Goal: Check status: Check status

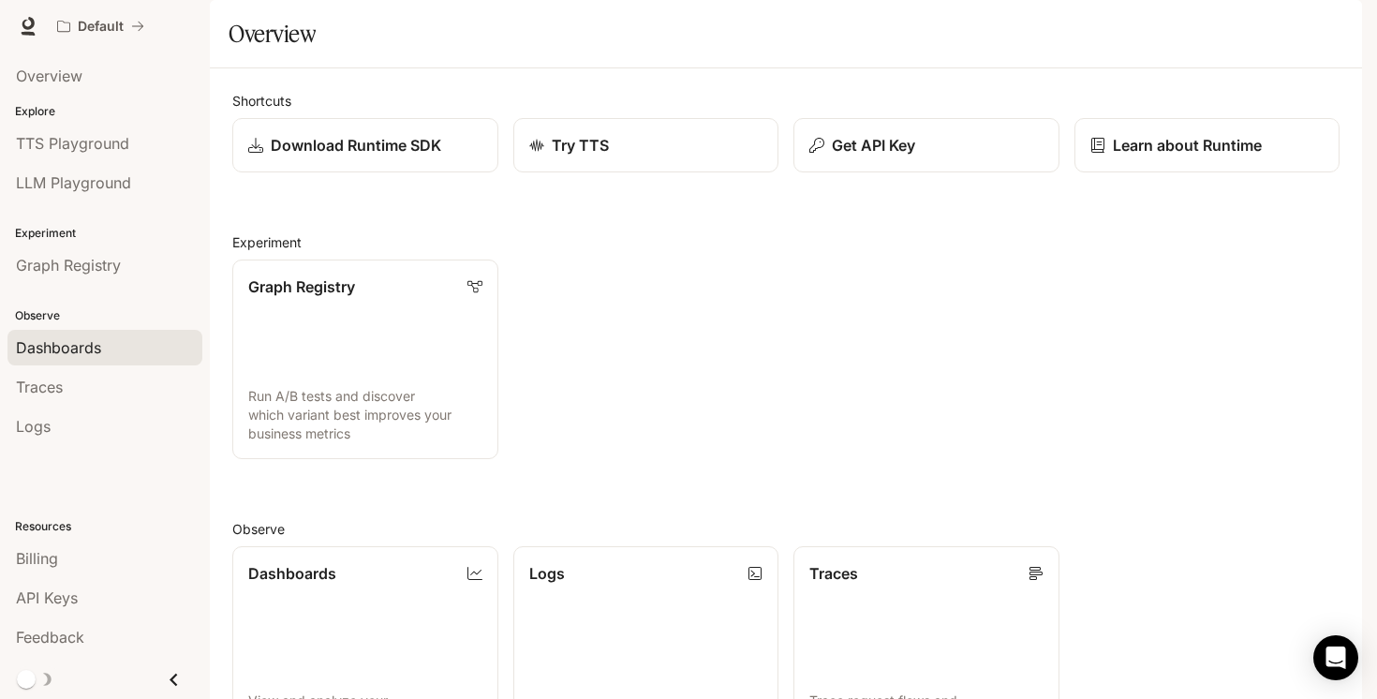
click at [58, 363] on link "Dashboards" at bounding box center [104, 348] width 195 height 36
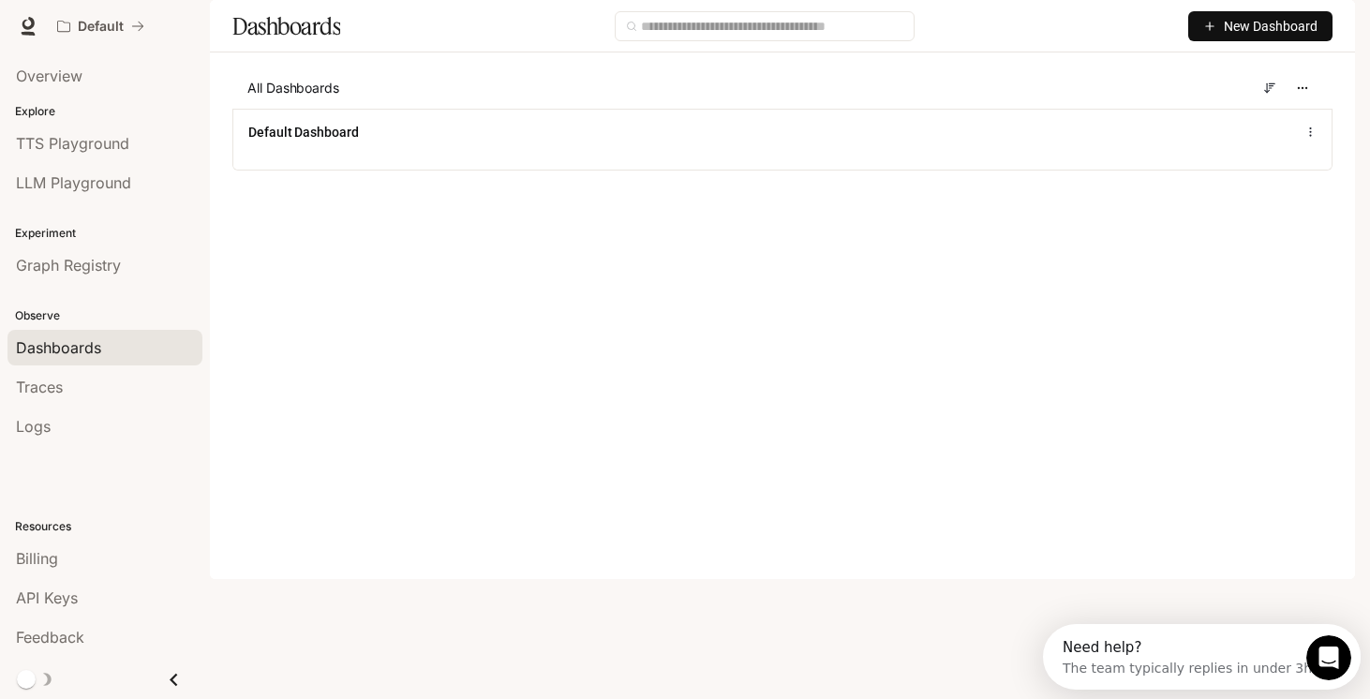
scroll to position [16, 0]
click at [56, 560] on span "Billing" at bounding box center [37, 558] width 42 height 22
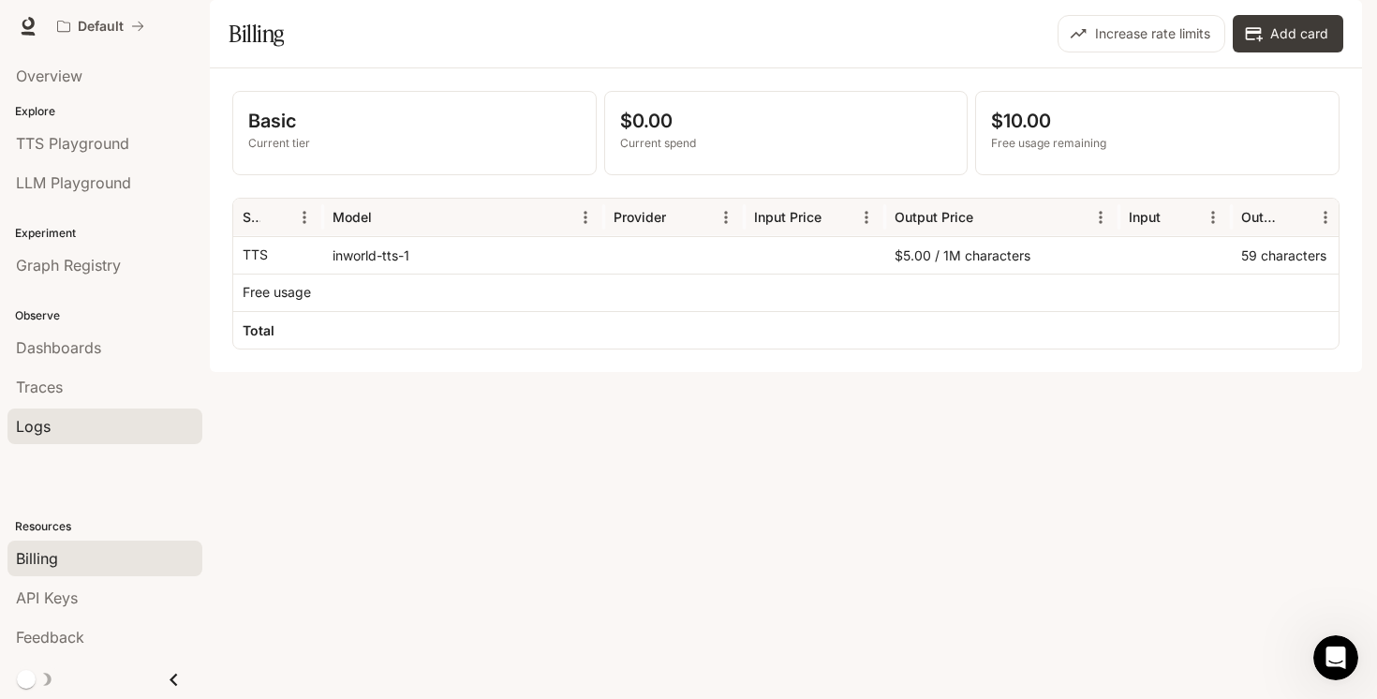
click at [63, 424] on div "Logs" at bounding box center [105, 426] width 178 height 22
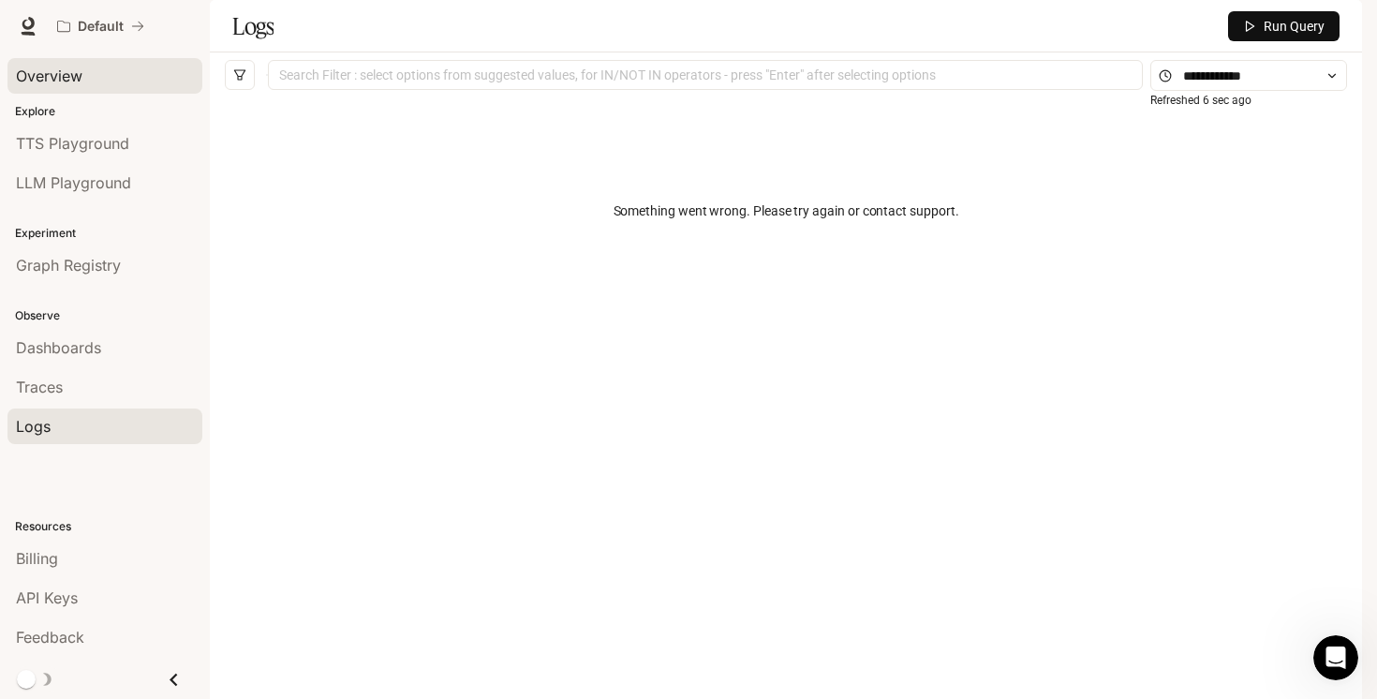
click at [70, 89] on link "Overview" at bounding box center [104, 76] width 195 height 36
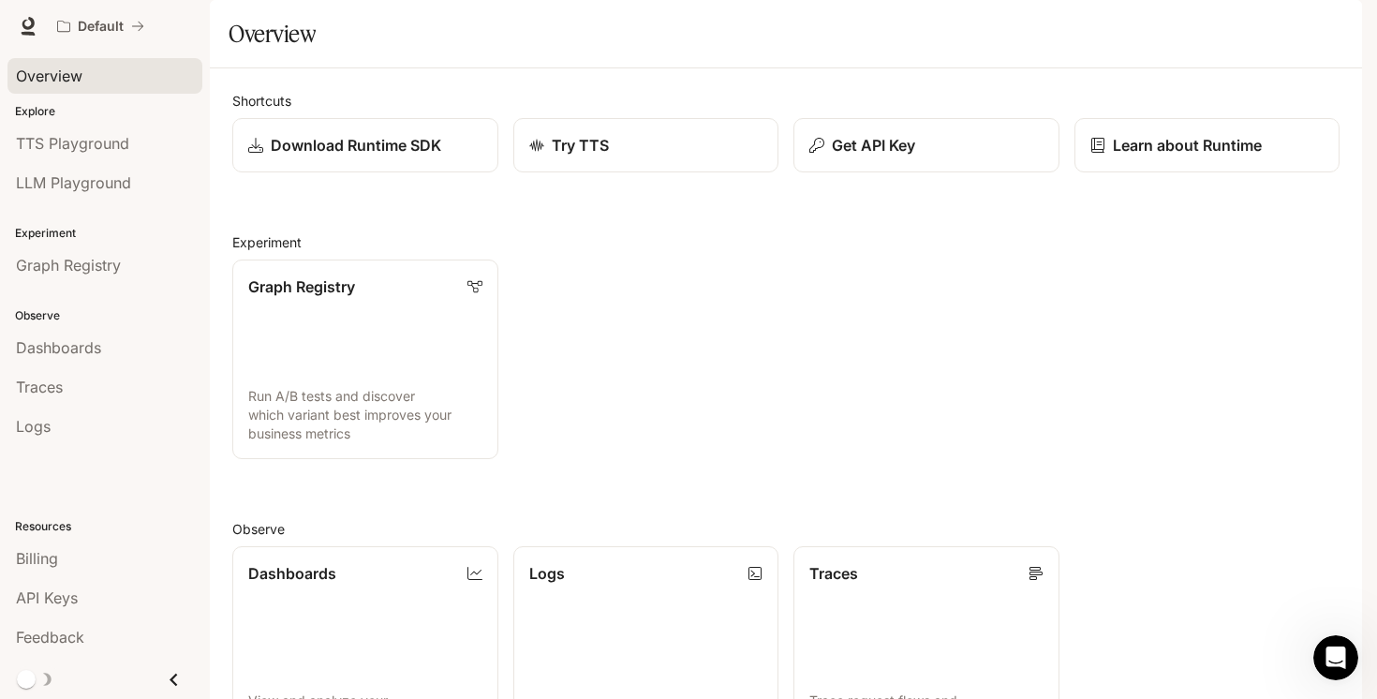
scroll to position [422, 0]
click at [398, 545] on link "Dashboards View and analyze your workspace metrics" at bounding box center [365, 645] width 268 height 201
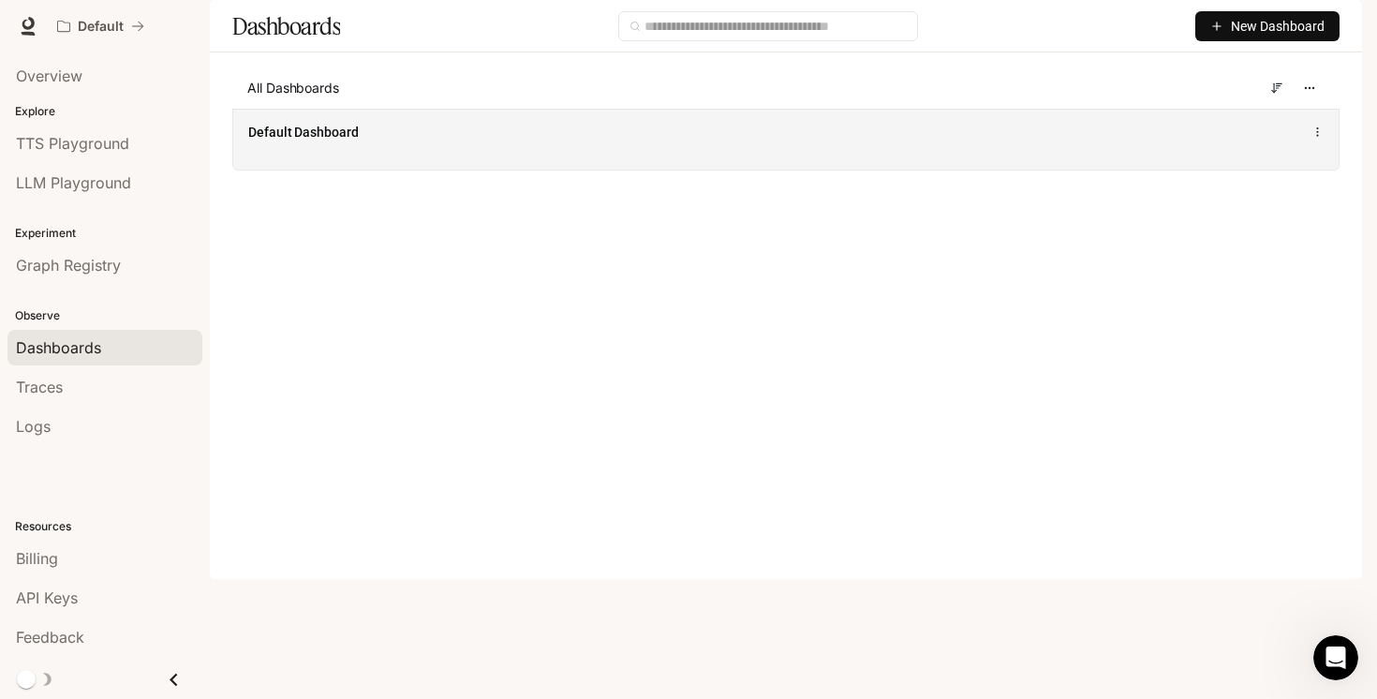
click at [382, 168] on div "Default Dashboard" at bounding box center [786, 139] width 1106 height 61
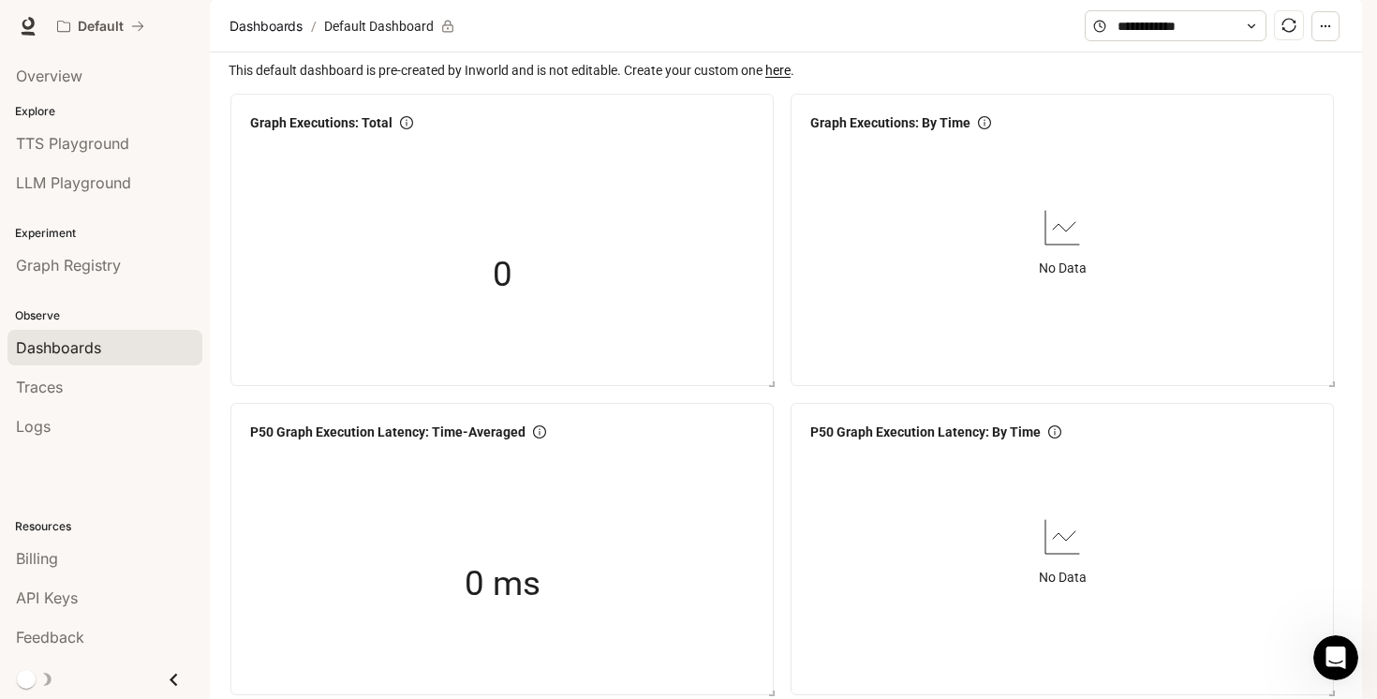
scroll to position [1124, 0]
